Goal: Task Accomplishment & Management: Manage account settings

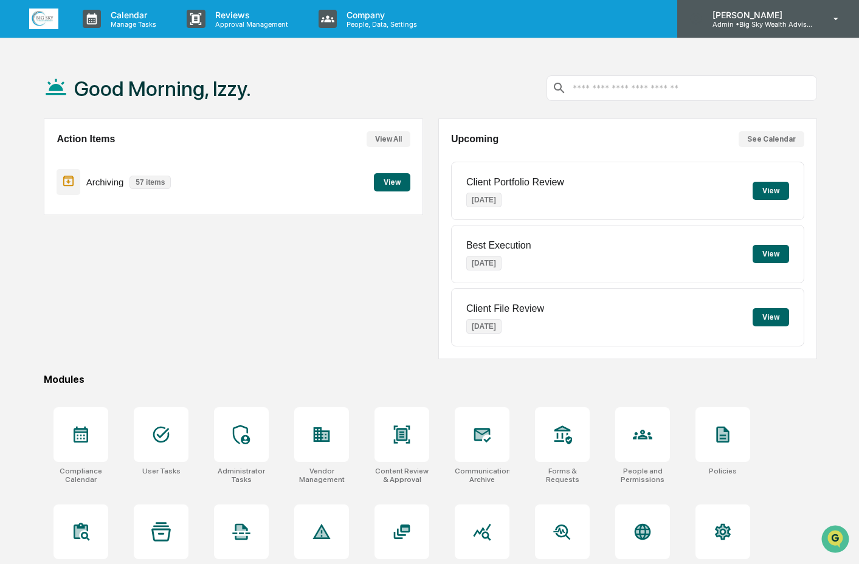
click at [785, 14] on p "[PERSON_NAME]" at bounding box center [759, 15] width 113 height 10
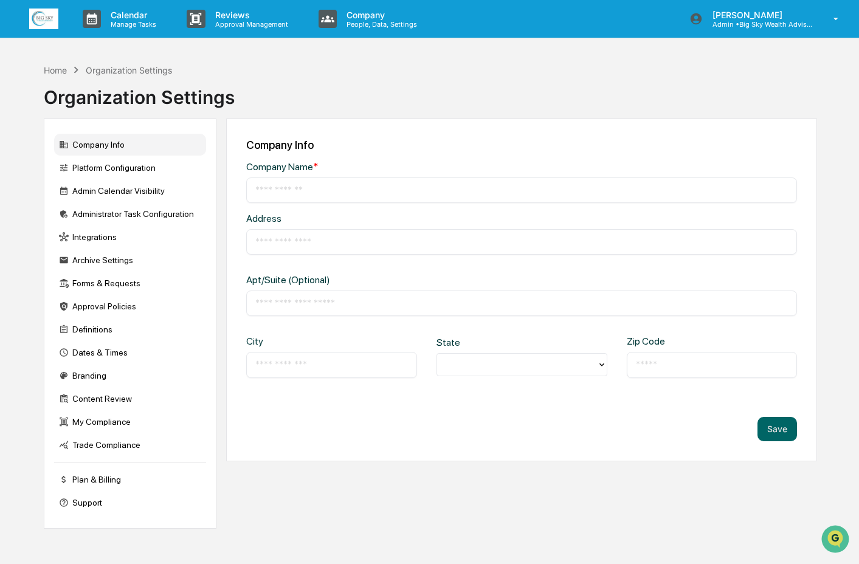
type input "**********"
type input "*****"
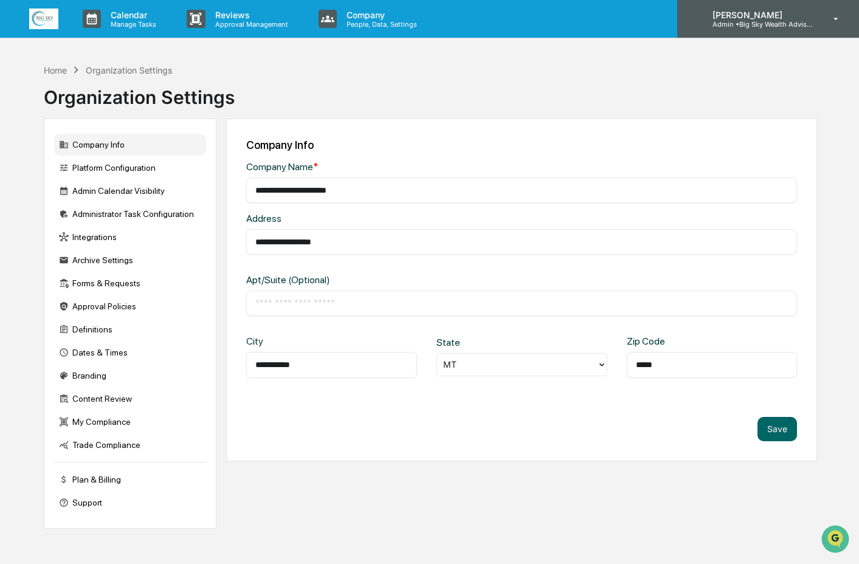
click at [717, 20] on p "Admin • Big Sky Wealth Advisors" at bounding box center [759, 24] width 113 height 9
